Goal: Task Accomplishment & Management: Manage account settings

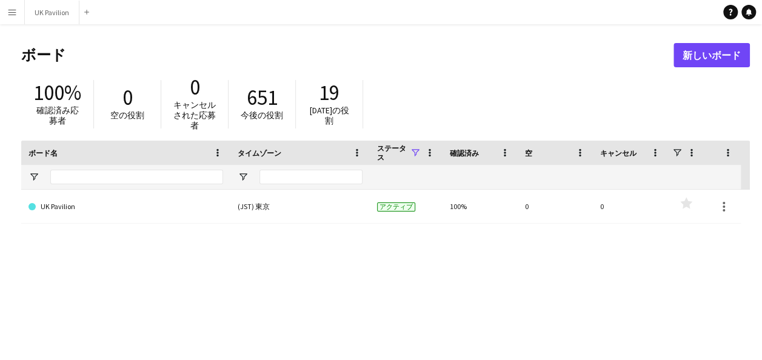
click at [7, 11] on app-icon "メニュー" at bounding box center [12, 12] width 10 height 10
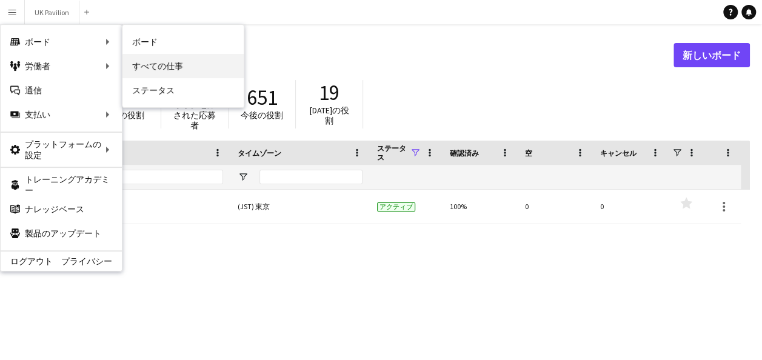
click at [138, 62] on link "すべての仕事" at bounding box center [183, 66] width 121 height 24
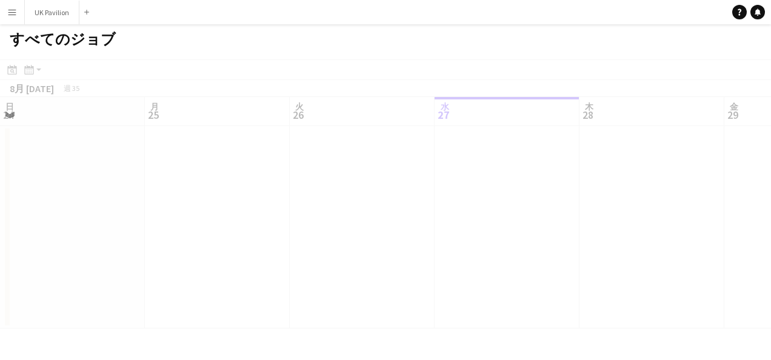
scroll to position [0, 290]
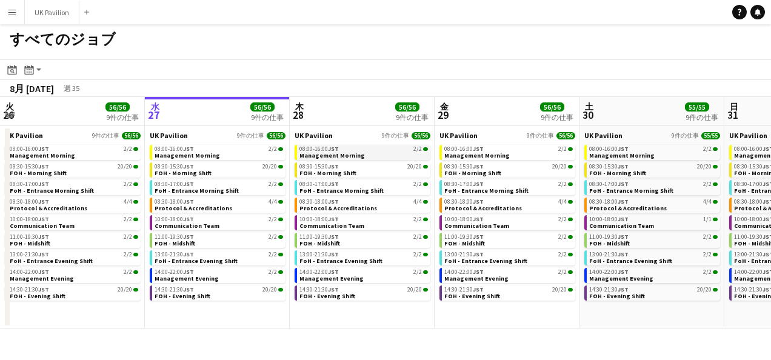
click at [366, 156] on link "08:00-16:00 JST 2/2 Management Morning" at bounding box center [364, 152] width 129 height 14
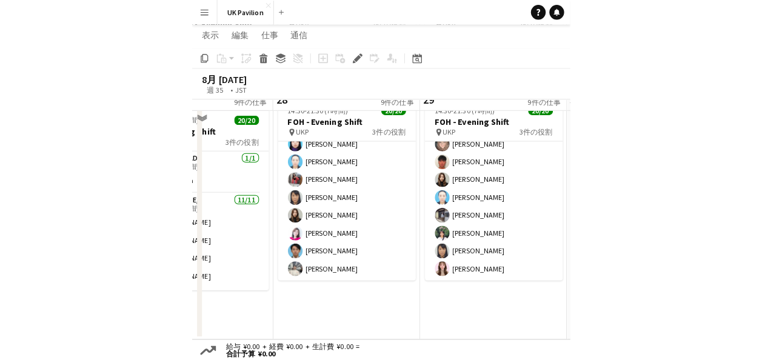
scroll to position [1291, 0]
